Goal: Find specific page/section: Find specific page/section

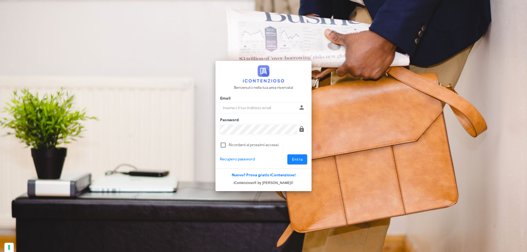
type input "[PERSON_NAME][EMAIL_ADDRESS][DOMAIN_NAME]"
click at [300, 159] on span "Entra" at bounding box center [297, 159] width 11 height 5
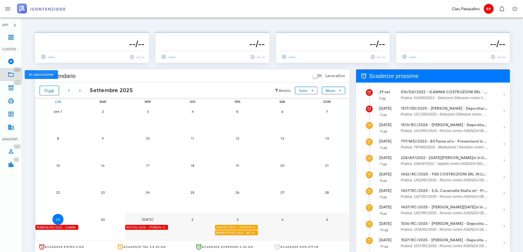
click at [12, 72] on icon at bounding box center [11, 74] width 7 height 7
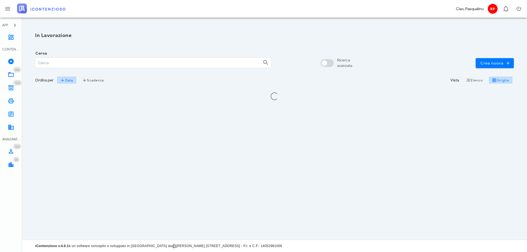
click at [57, 64] on input "Cerca" at bounding box center [146, 62] width 223 height 9
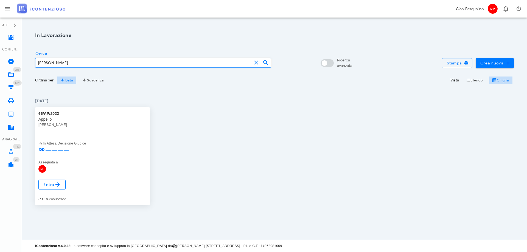
click at [246, 148] on div "66/AP/2022 Appello DARIO PAPPALARDO In Attesa Decisione Giudice Assegnata a RP …" at bounding box center [274, 156] width 485 height 105
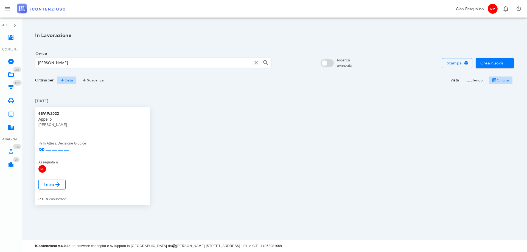
click at [85, 67] on input "PAPPALARDO" at bounding box center [143, 62] width 216 height 9
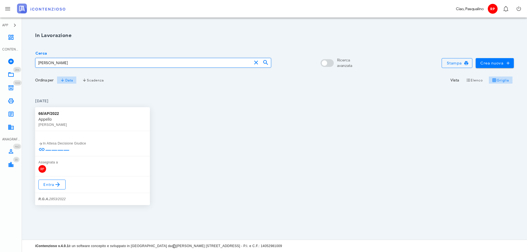
drag, startPoint x: 13, startPoint y: 64, endPoint x: -32, endPoint y: 65, distance: 44.5
click at [0, 65] on html "APP Dashboard CONTENZIOSO Nuovo Contenzioso 286 In Lavorazione 286 1222 Archivi…" at bounding box center [263, 126] width 527 height 252
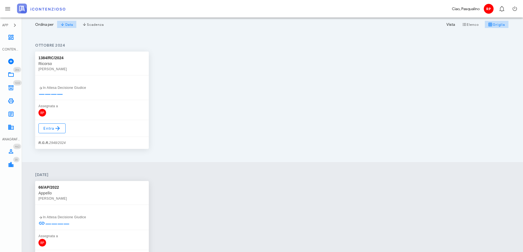
scroll to position [118, 0]
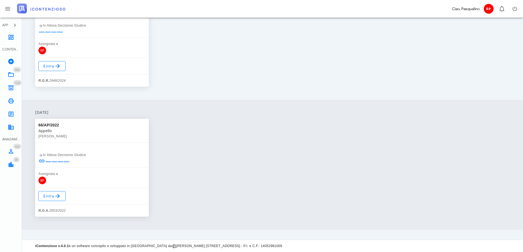
type input "DARIO"
click at [222, 152] on div "66/AP/2022 Appello DARIO PAPPALARDO In Attesa Decisione Giudice Assegnata a RP …" at bounding box center [272, 168] width 481 height 105
click at [12, 85] on icon at bounding box center [11, 88] width 7 height 7
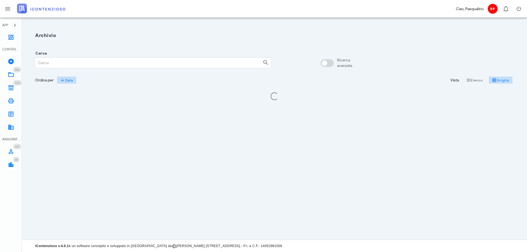
click at [69, 61] on input "Cerca" at bounding box center [146, 62] width 223 height 9
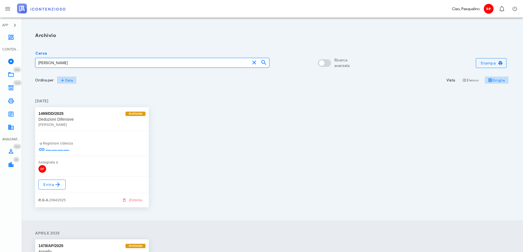
click at [79, 63] on input "PAPPALARDO" at bounding box center [142, 62] width 214 height 9
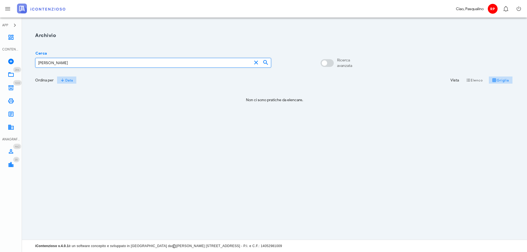
drag, startPoint x: 63, startPoint y: 62, endPoint x: -37, endPoint y: 55, distance: 100.4
click at [0, 55] on html "APP Dashboard CONTENZIOSO Nuovo Contenzioso 286 In Lavorazione 286 1222 Archivi…" at bounding box center [263, 126] width 527 height 252
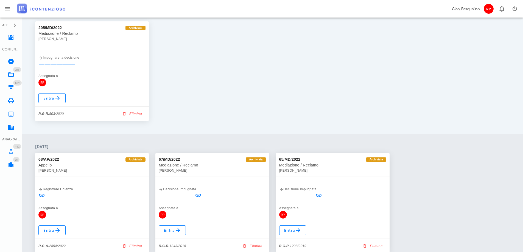
scroll to position [1304, 0]
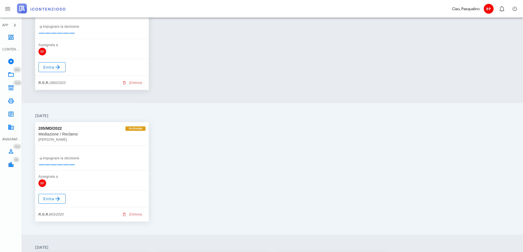
type input "DARIO PAPPALARDO"
drag, startPoint x: 245, startPoint y: 60, endPoint x: 13, endPoint y: 100, distance: 235.3
click at [12, 102] on icon at bounding box center [11, 101] width 7 height 7
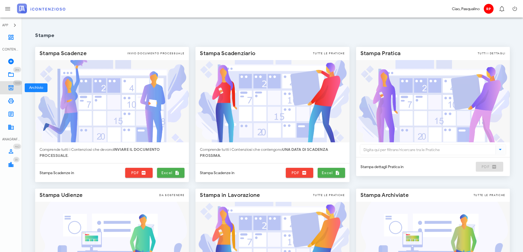
click at [12, 85] on icon at bounding box center [11, 88] width 7 height 7
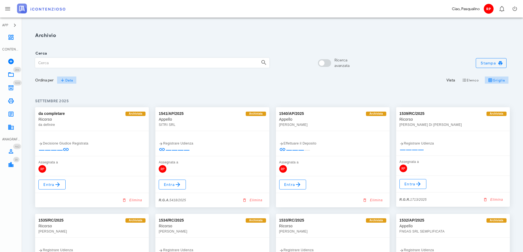
click at [108, 63] on input "Cerca" at bounding box center [145, 62] width 221 height 9
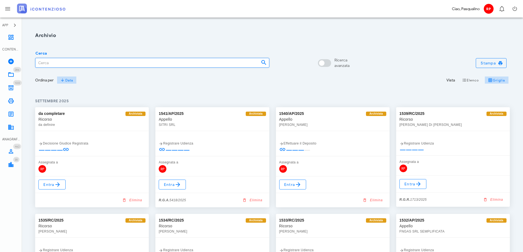
click at [100, 63] on input "Cerca" at bounding box center [145, 62] width 221 height 9
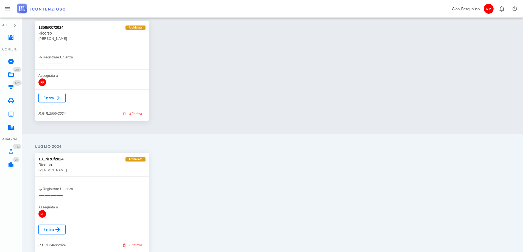
scroll to position [329, 0]
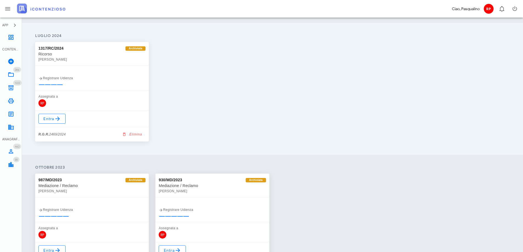
type input "[PERSON_NAME]"
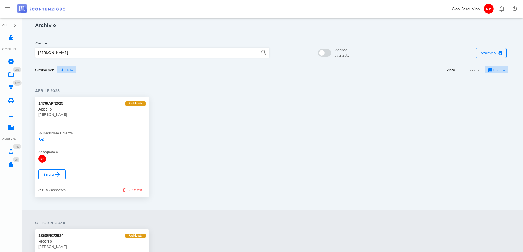
scroll to position [0, 0]
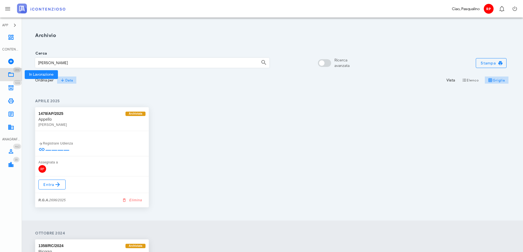
click at [10, 72] on icon at bounding box center [11, 74] width 7 height 7
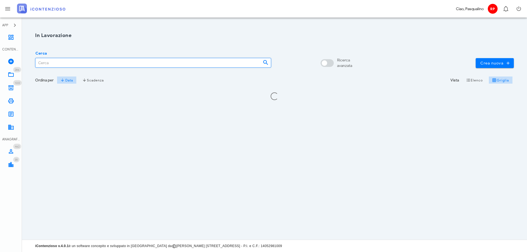
click at [69, 62] on input "Cerca" at bounding box center [146, 62] width 223 height 9
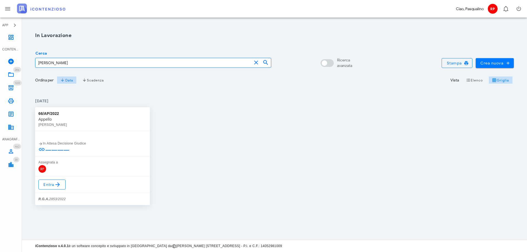
type input "[PERSON_NAME]"
